Goal: Navigation & Orientation: Find specific page/section

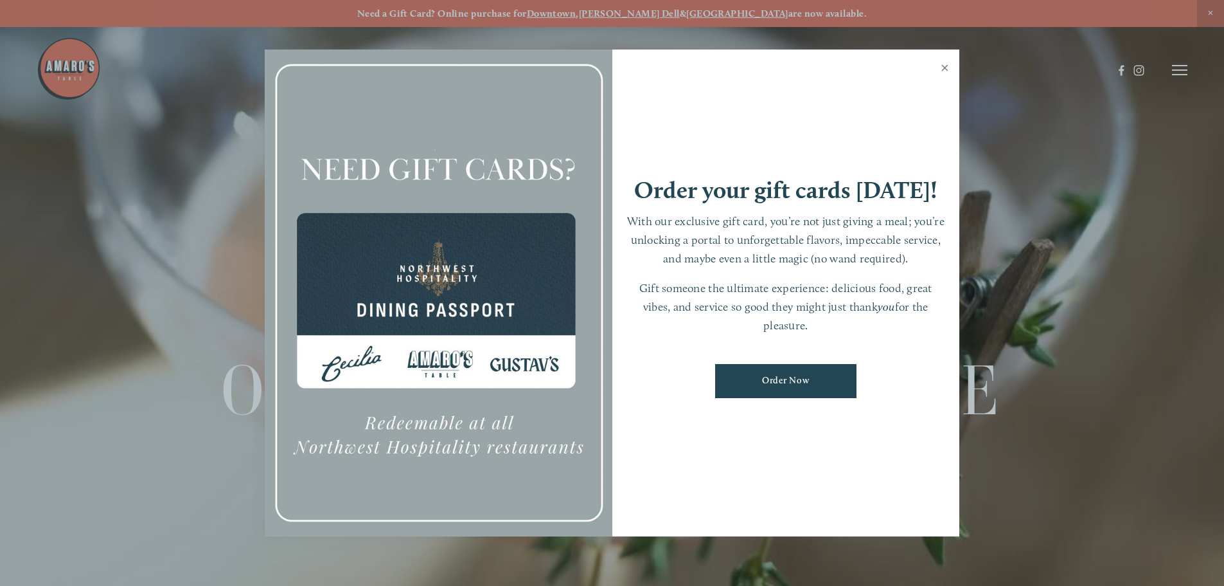
click at [945, 63] on link "Close" at bounding box center [945, 69] width 25 height 36
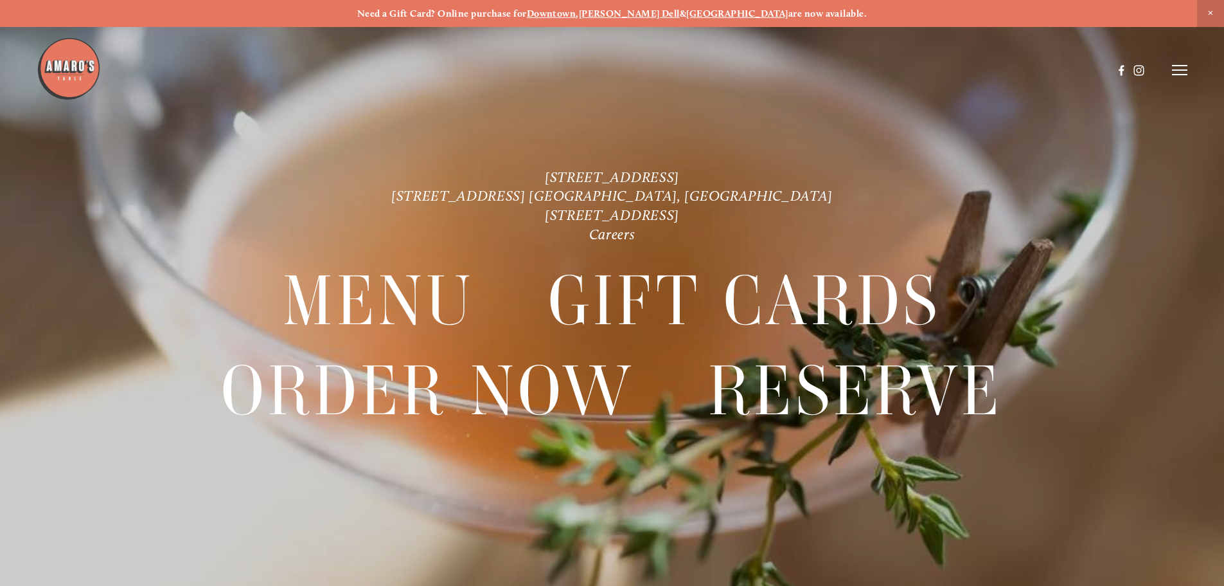
click at [1177, 73] on icon at bounding box center [1179, 70] width 15 height 12
click at [900, 67] on span "Menu" at bounding box center [910, 70] width 26 height 12
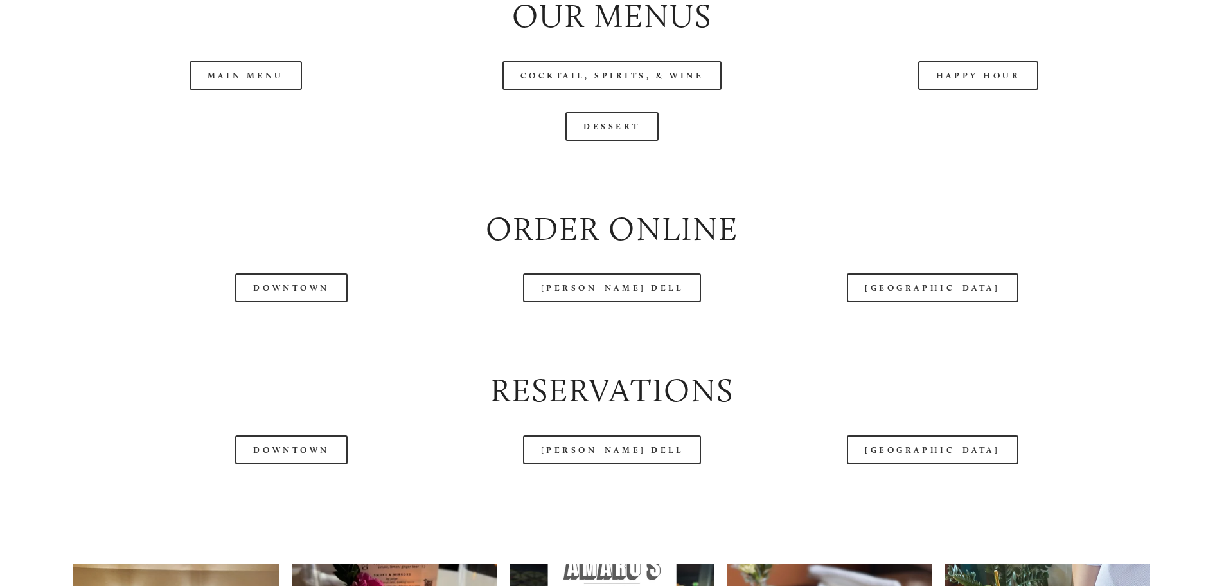
scroll to position [1543, 0]
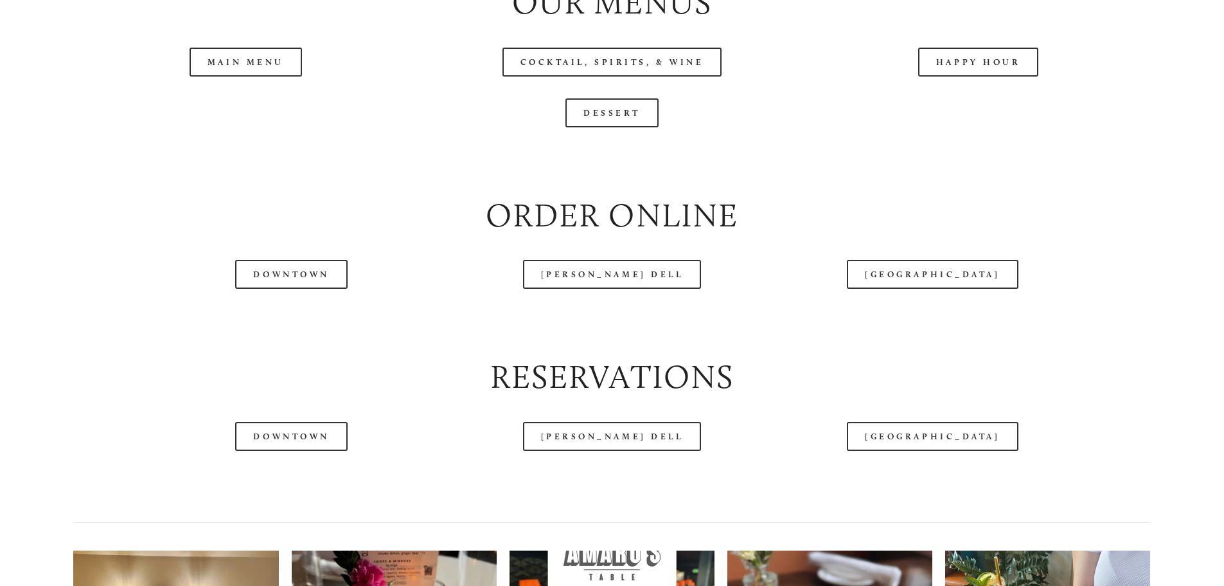
click at [262, 107] on header "Menu Order Now Visit Gallery 0" at bounding box center [612, 38] width 1151 height 140
click at [264, 76] on link "Main Menu" at bounding box center [246, 62] width 112 height 29
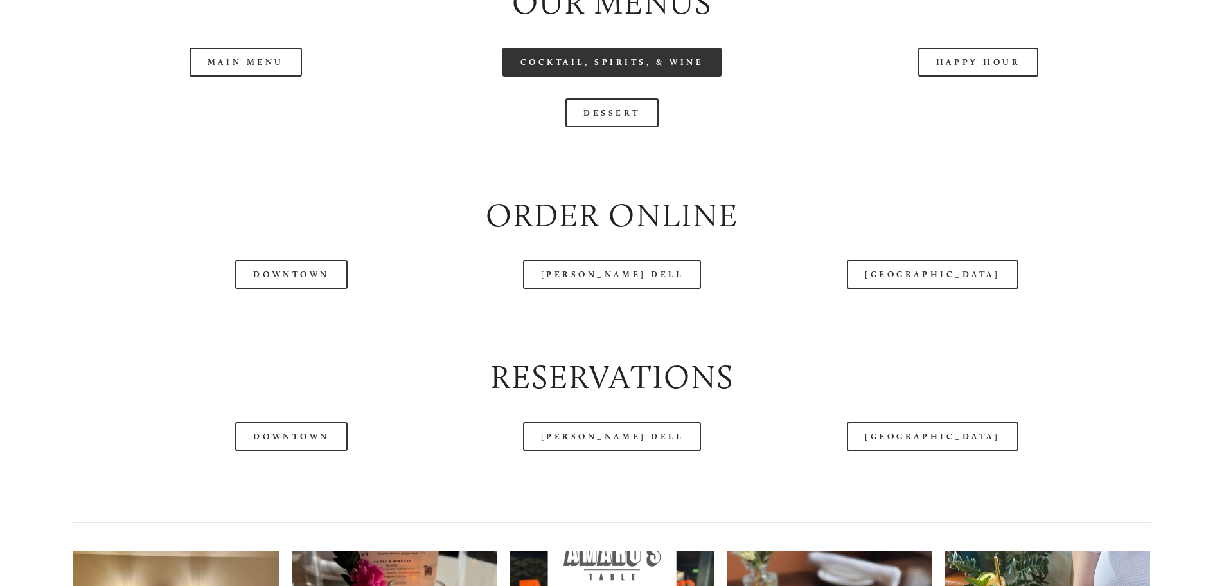
click at [585, 76] on link "Cocktail, Spirits, & Wine" at bounding box center [613, 62] width 220 height 29
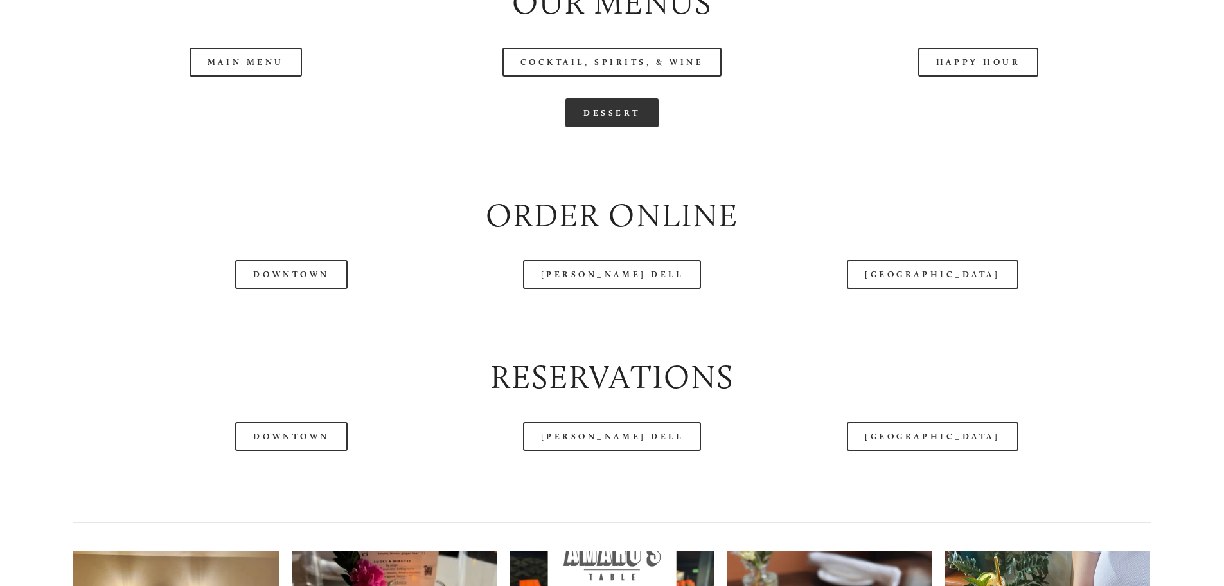
click at [591, 127] on link "Dessert" at bounding box center [612, 112] width 93 height 29
click at [773, 400] on h2 "Reservations" at bounding box center [611, 377] width 1077 height 46
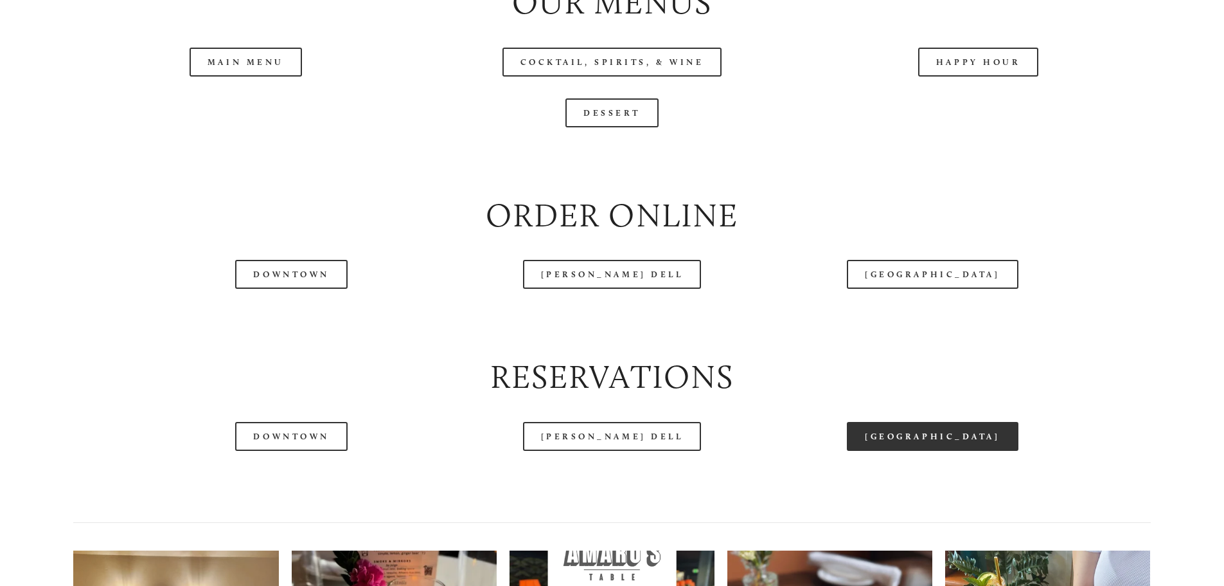
click at [954, 451] on link "[GEOGRAPHIC_DATA]" at bounding box center [932, 436] width 171 height 29
